Goal: Check status: Check status

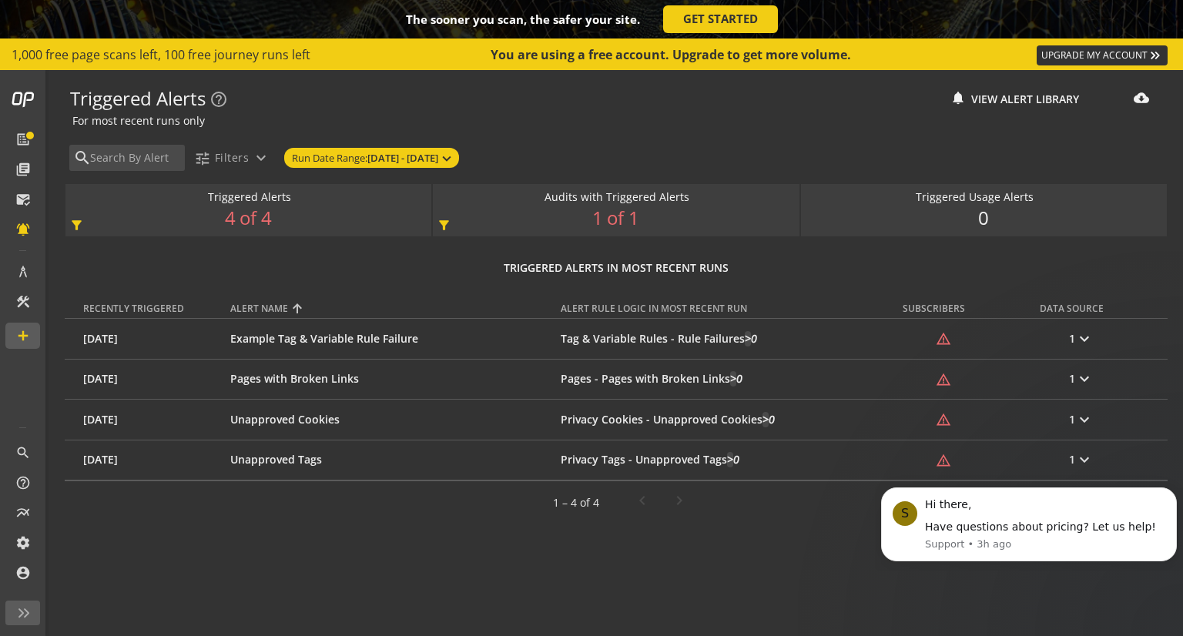
click at [27, 132] on mat-icon "list_alt" at bounding box center [22, 139] width 15 height 15
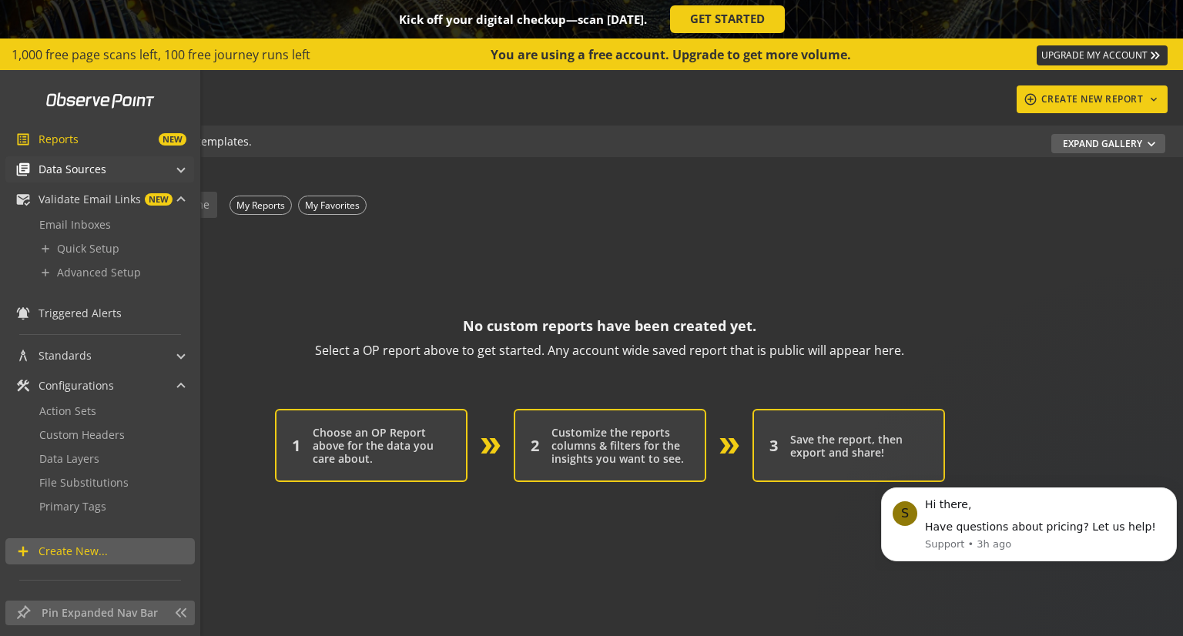
click at [80, 171] on span "Data Sources" at bounding box center [73, 169] width 68 height 15
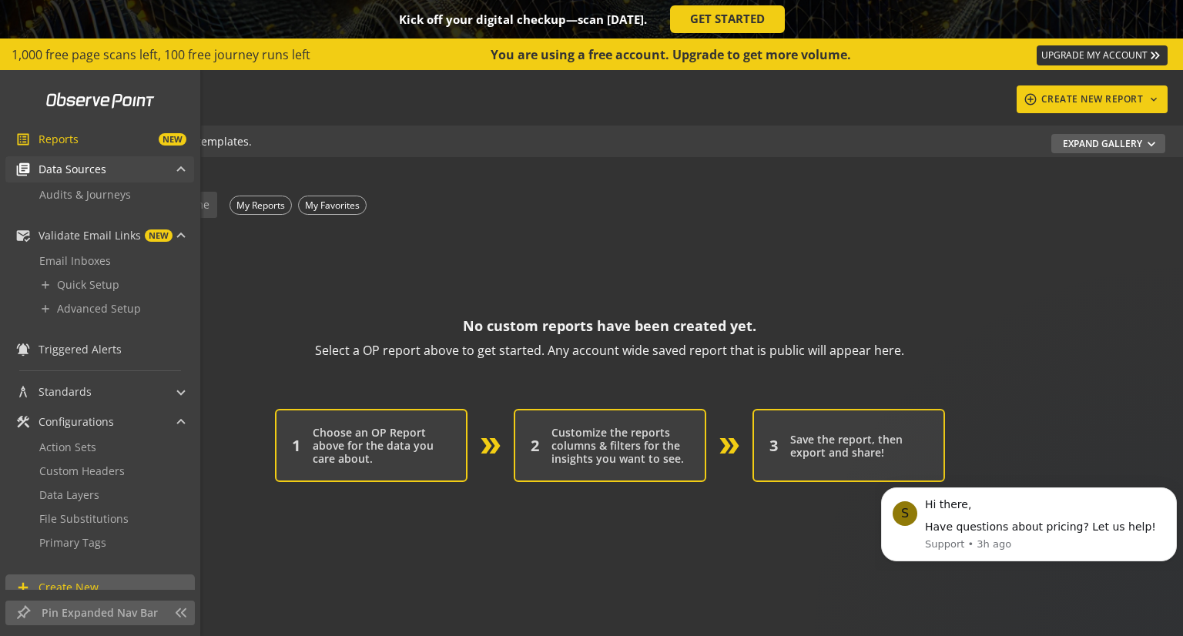
scroll to position [86, 0]
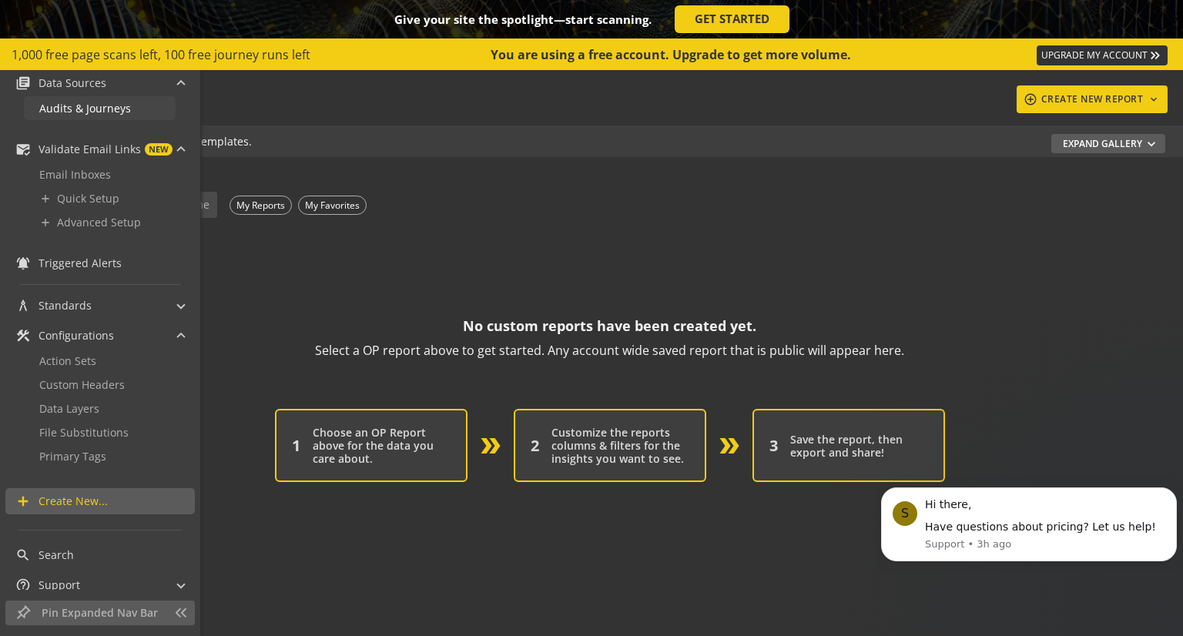
click at [110, 111] on span "Audits & Journeys" at bounding box center [85, 108] width 92 height 15
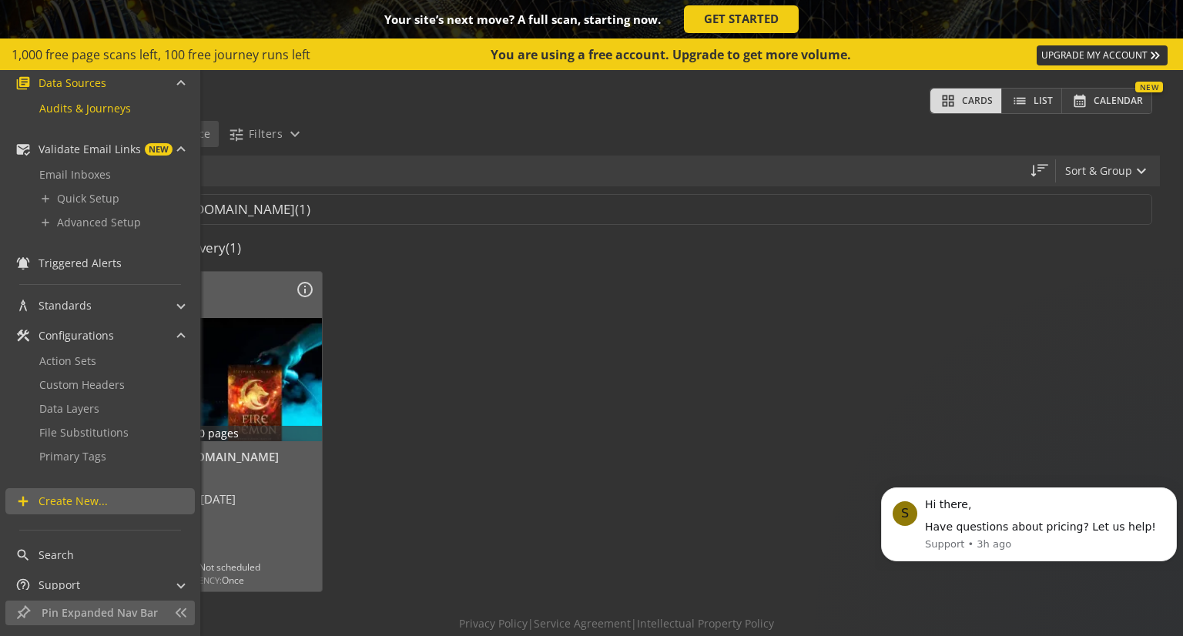
click at [515, 440] on div at bounding box center [453, 431] width 246 height 337
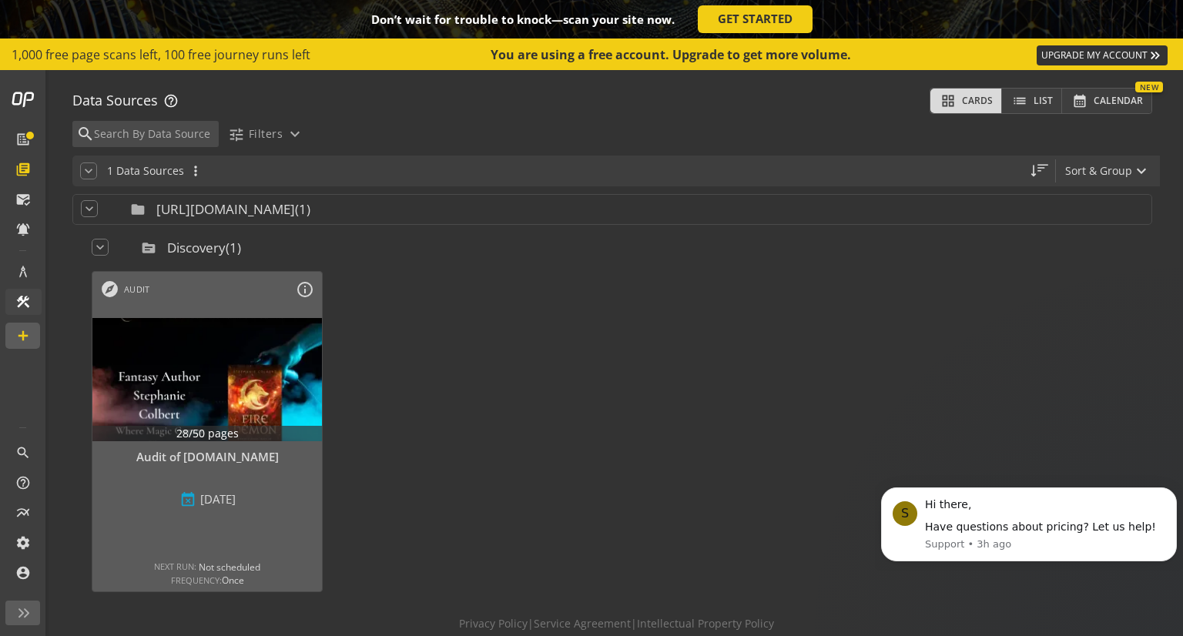
click at [0, 0] on link "add Quick Setup" at bounding box center [0, 0] width 0 height 0
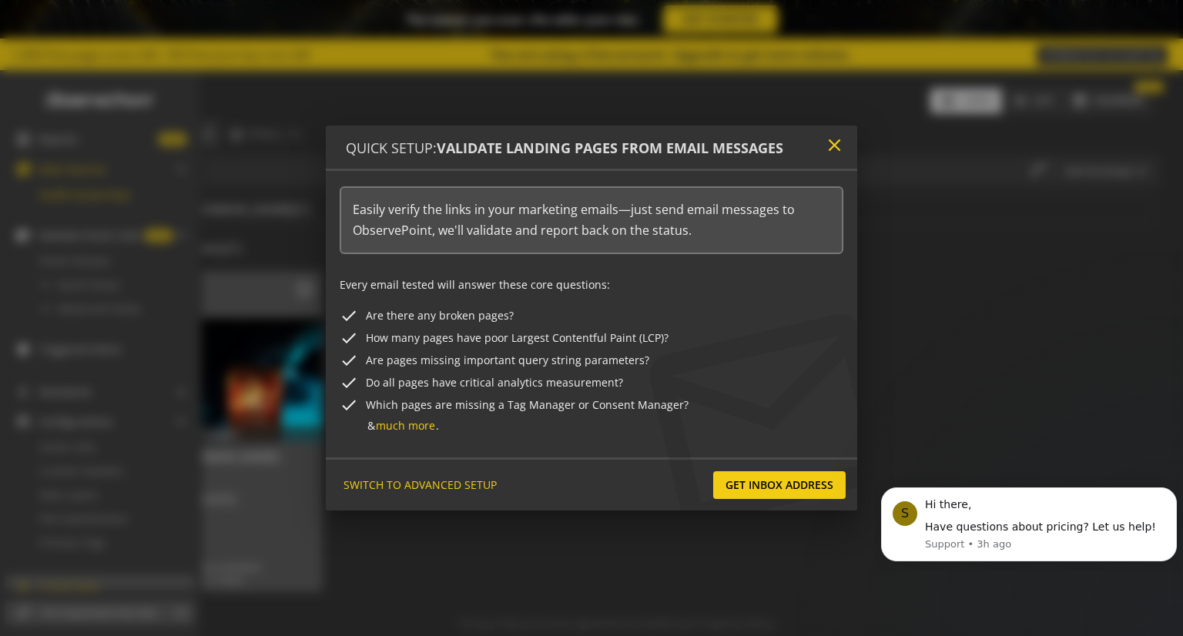
click at [836, 147] on mat-icon "close" at bounding box center [834, 145] width 21 height 21
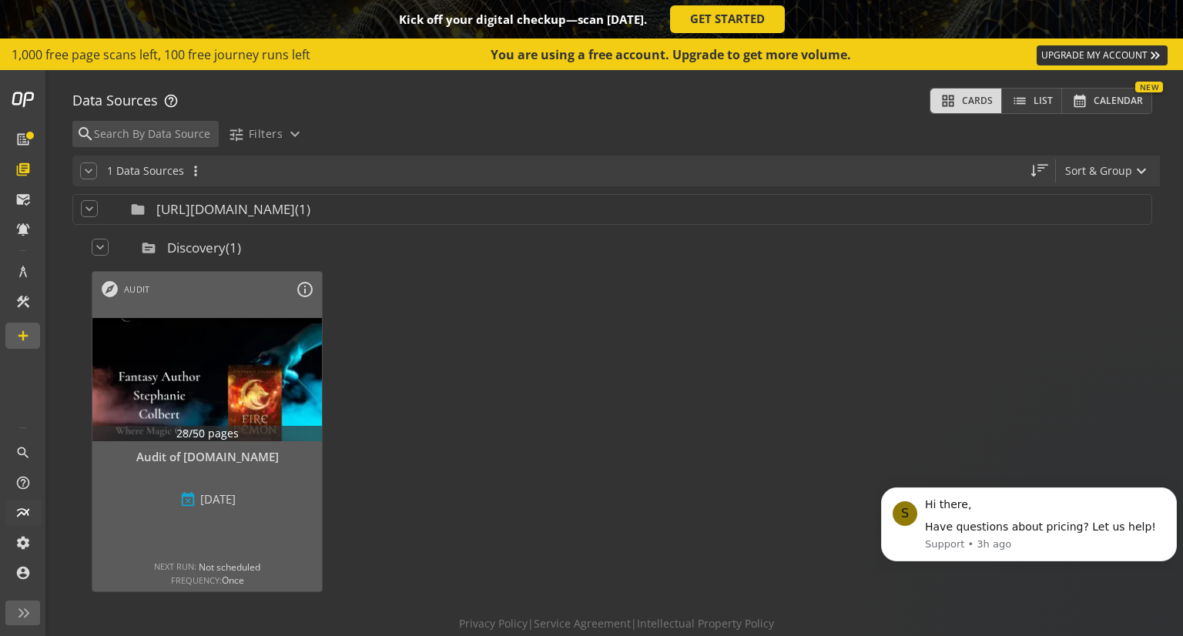
click at [0, 0] on link "Custom Headers" at bounding box center [0, 0] width 0 height 0
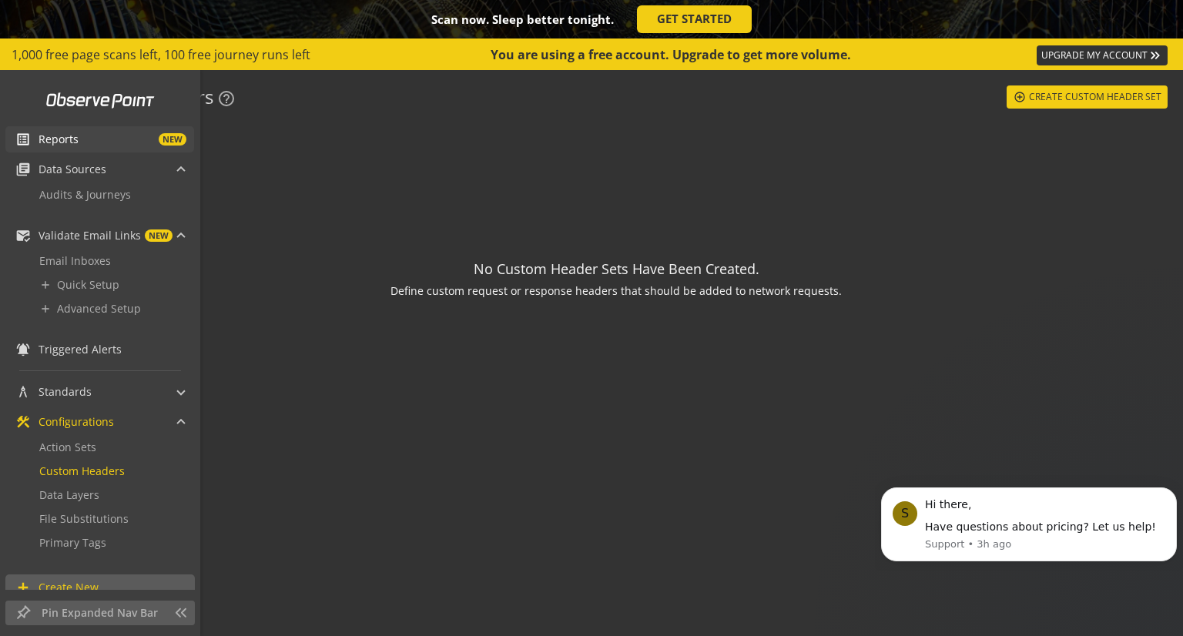
click at [56, 143] on span "Reports" at bounding box center [59, 139] width 40 height 15
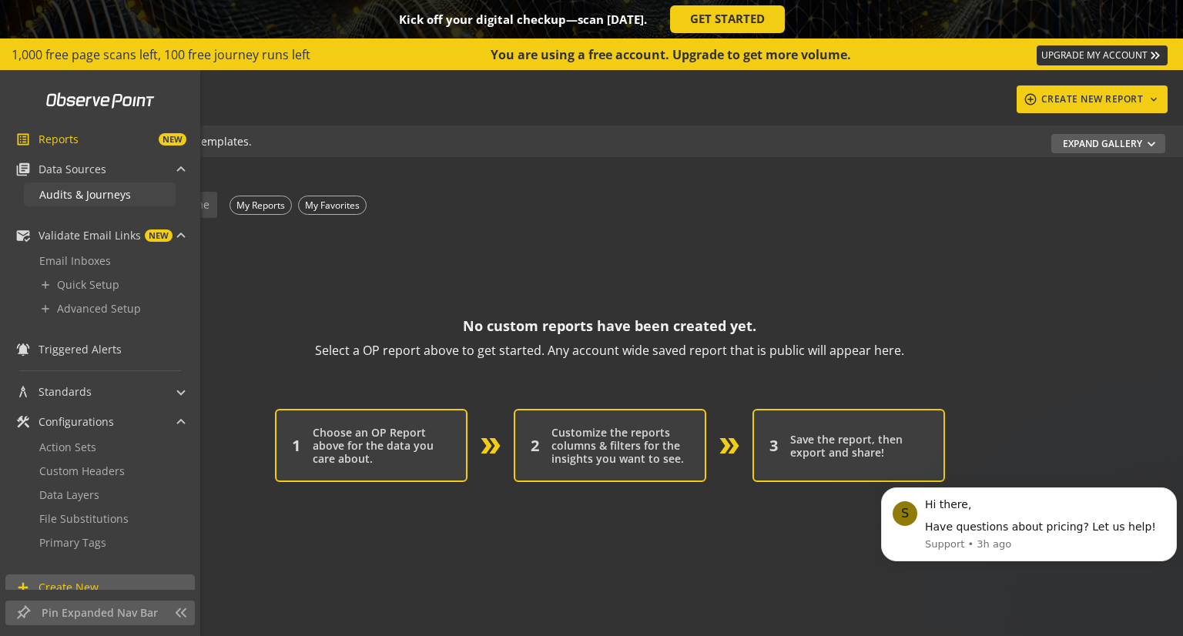
click at [116, 195] on span "Audits & Journeys" at bounding box center [85, 194] width 92 height 15
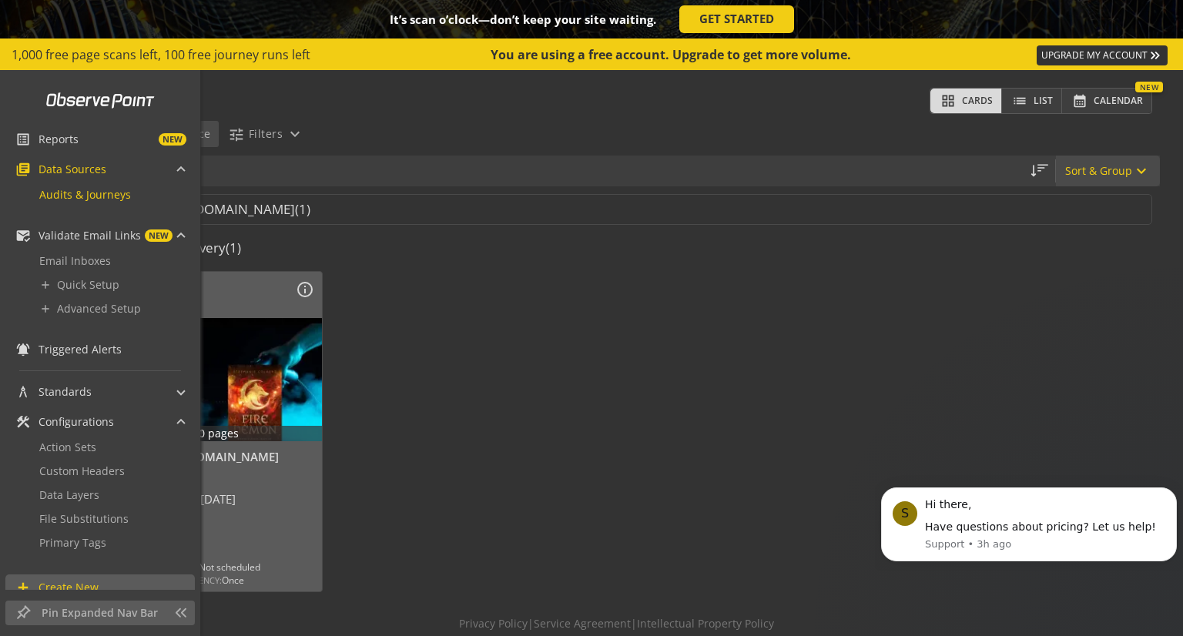
click at [1084, 173] on button "Sort & Group expand_more" at bounding box center [1108, 171] width 104 height 31
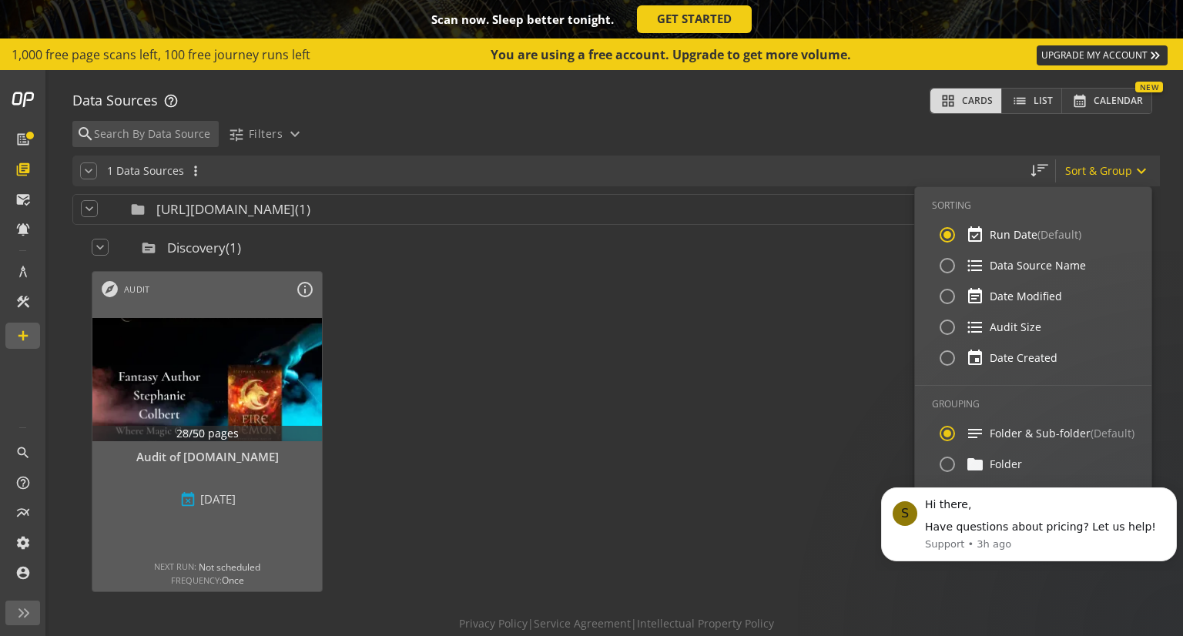
click at [207, 462] on div at bounding box center [591, 318] width 1183 height 636
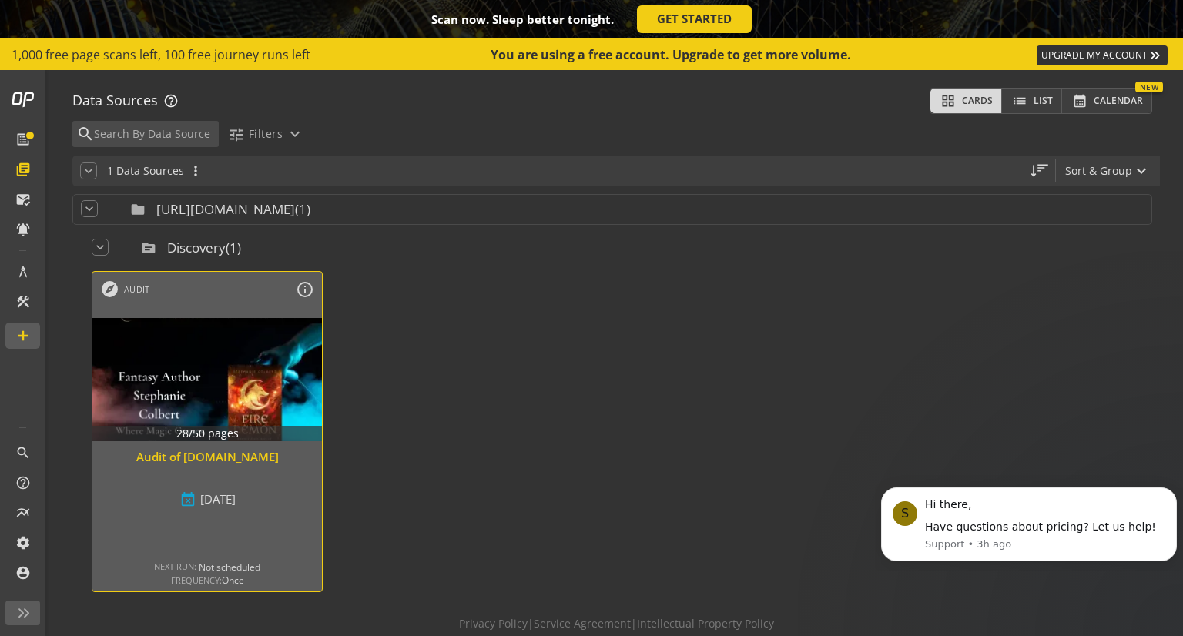
click at [213, 456] on div "Audit of [DOMAIN_NAME]" at bounding box center [207, 457] width 214 height 16
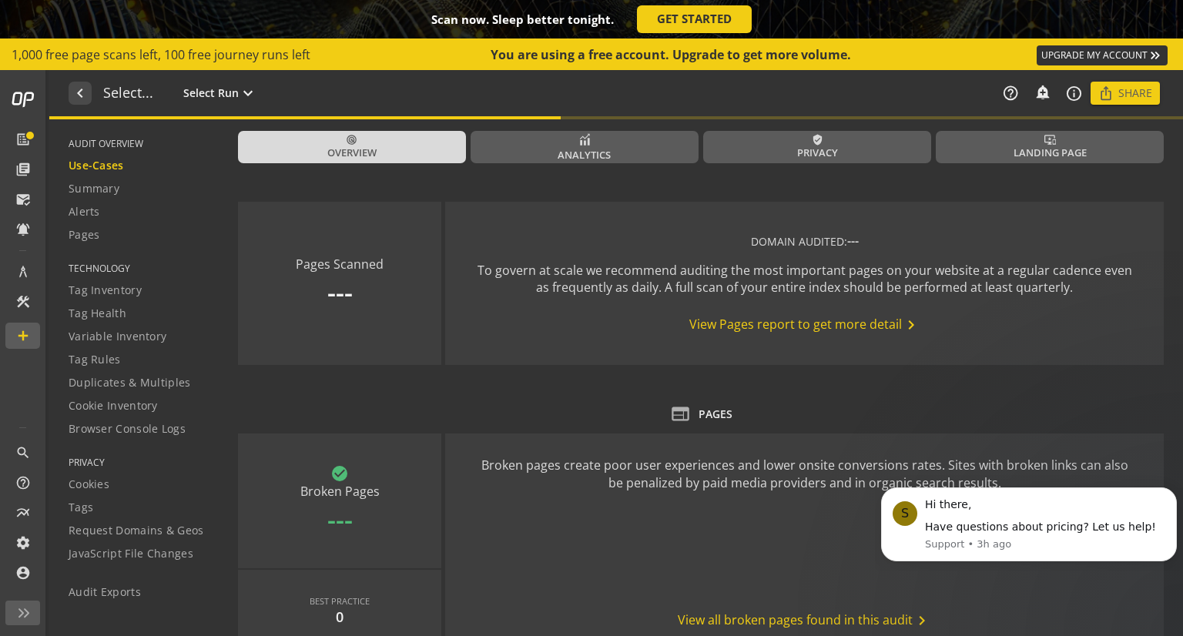
type textarea "Notes can include: -a description of what this audit is validating -changes in …"
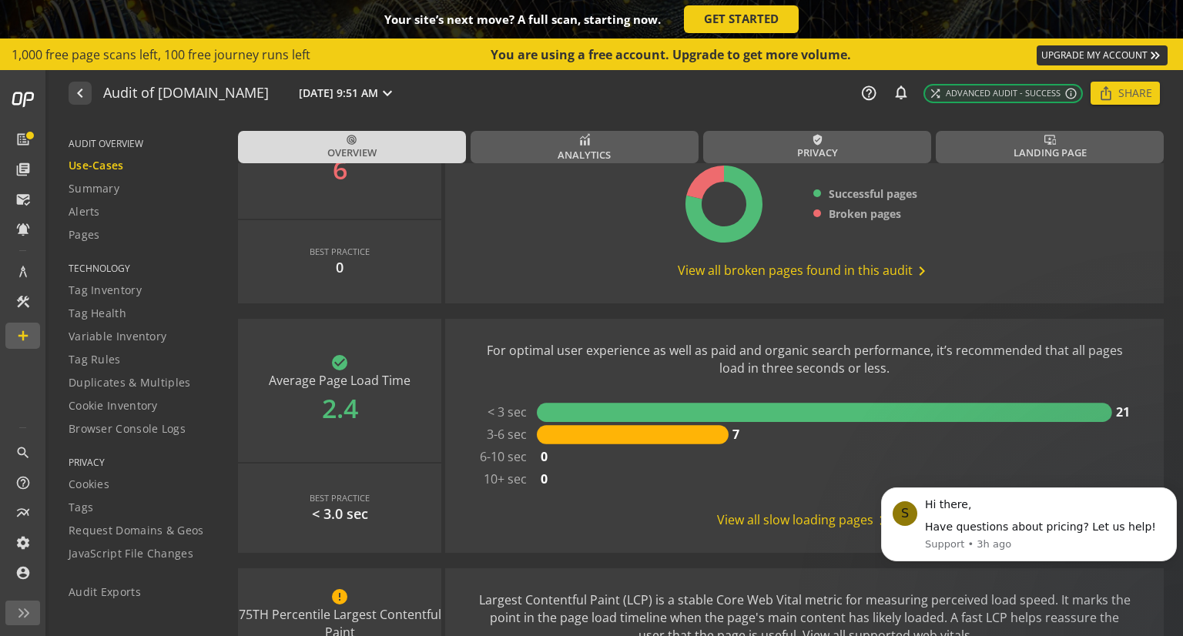
scroll to position [350, 0]
click at [853, 269] on span "View all broken pages found in this audit chevron_right" at bounding box center [804, 270] width 253 height 18
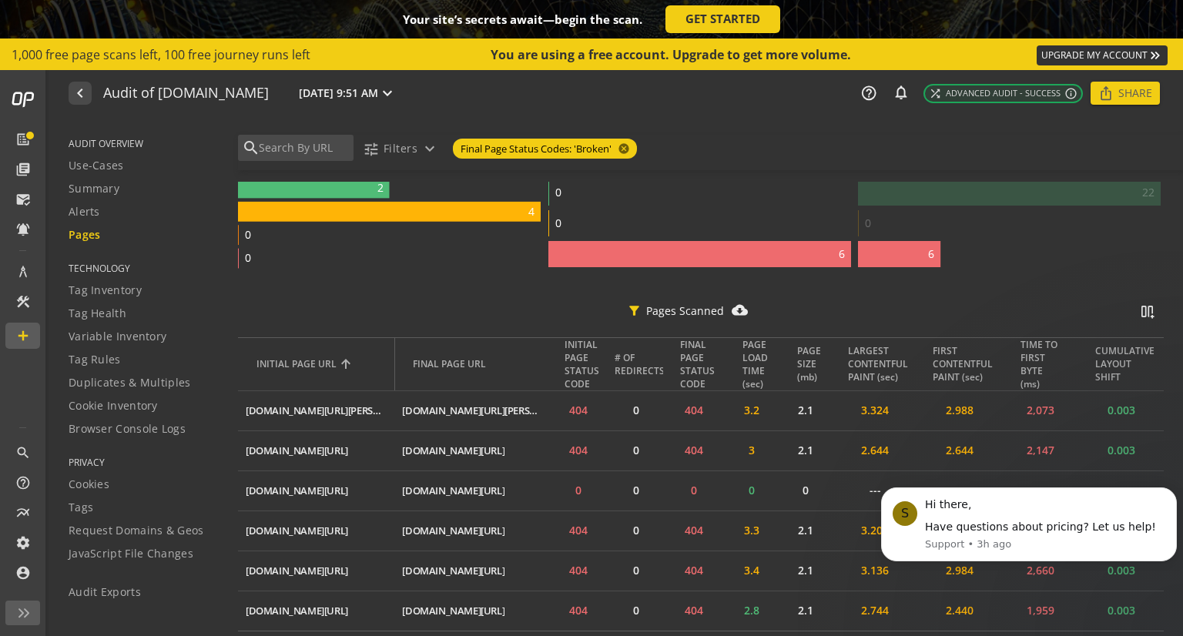
scroll to position [374, 0]
click at [83, 209] on span "Alerts" at bounding box center [85, 211] width 32 height 15
